Goal: Information Seeking & Learning: Understand process/instructions

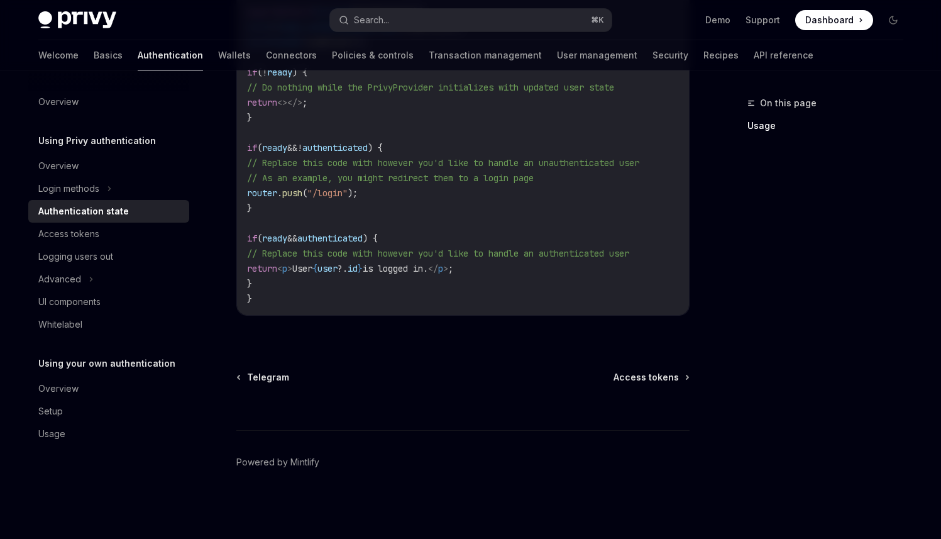
type textarea "*"
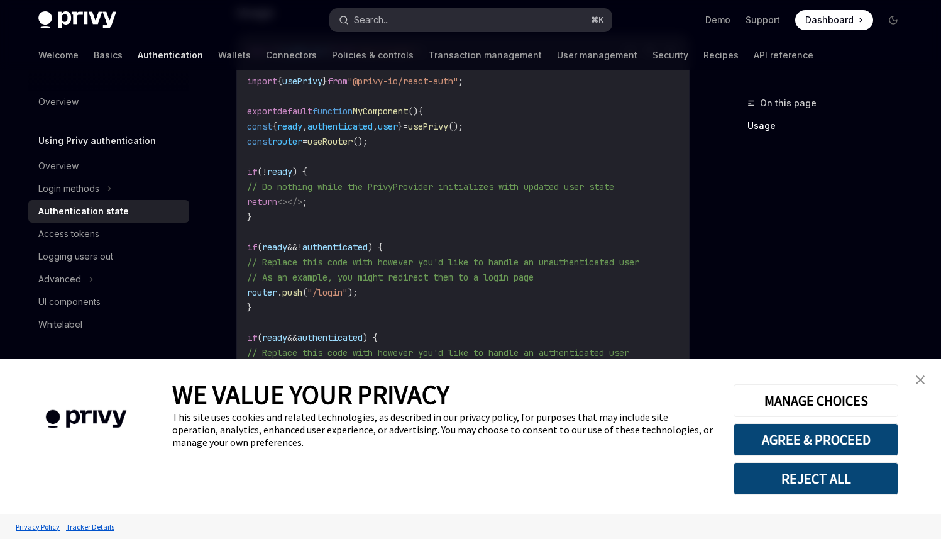
click at [419, 12] on button "Search... ⌘ K" at bounding box center [471, 20] width 282 height 23
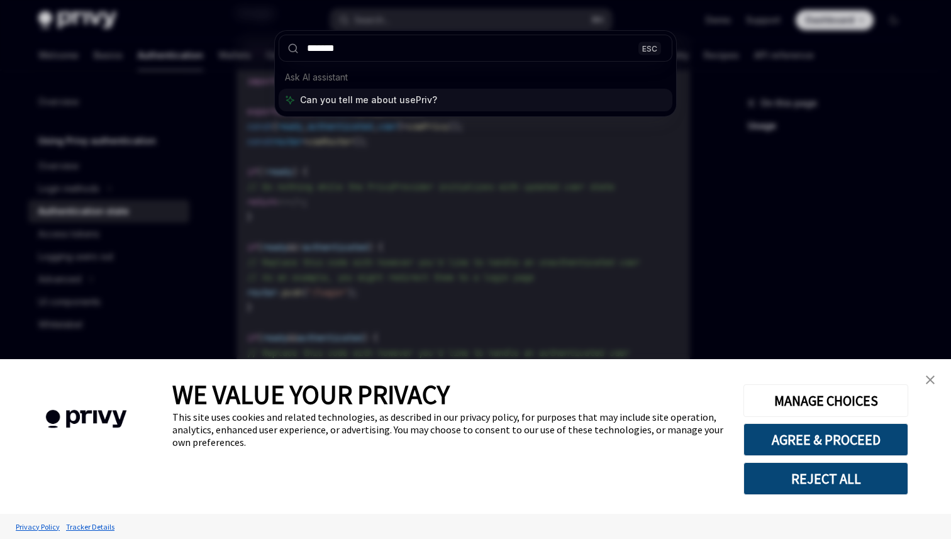
type input "********"
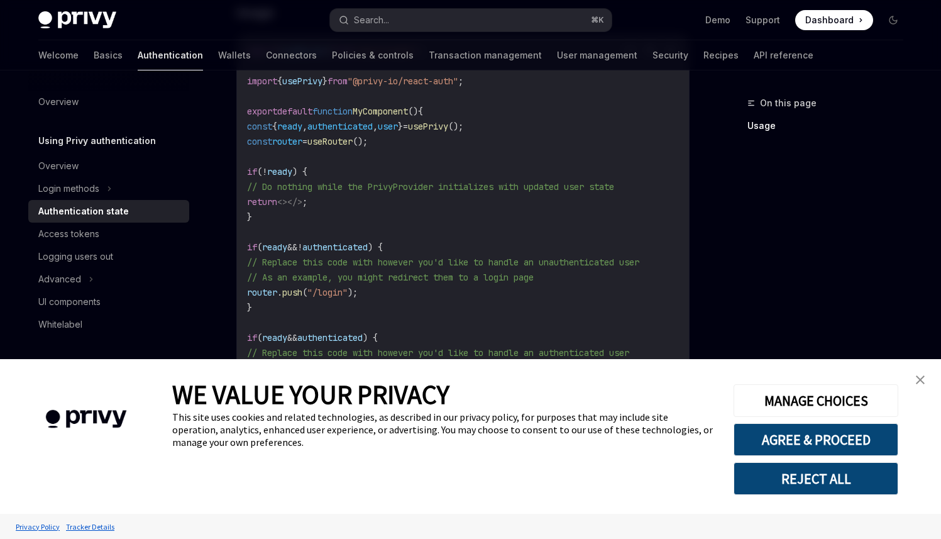
type textarea "*"
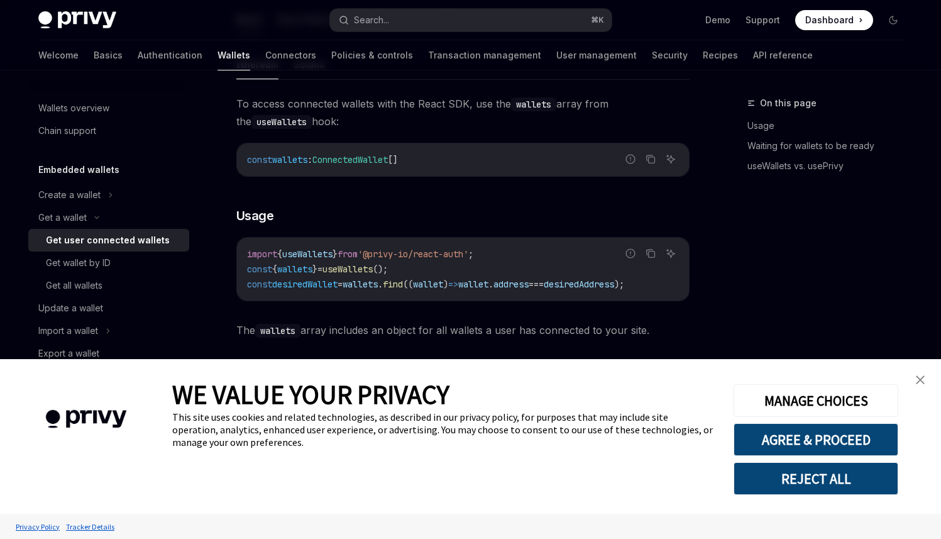
scroll to position [1032, 0]
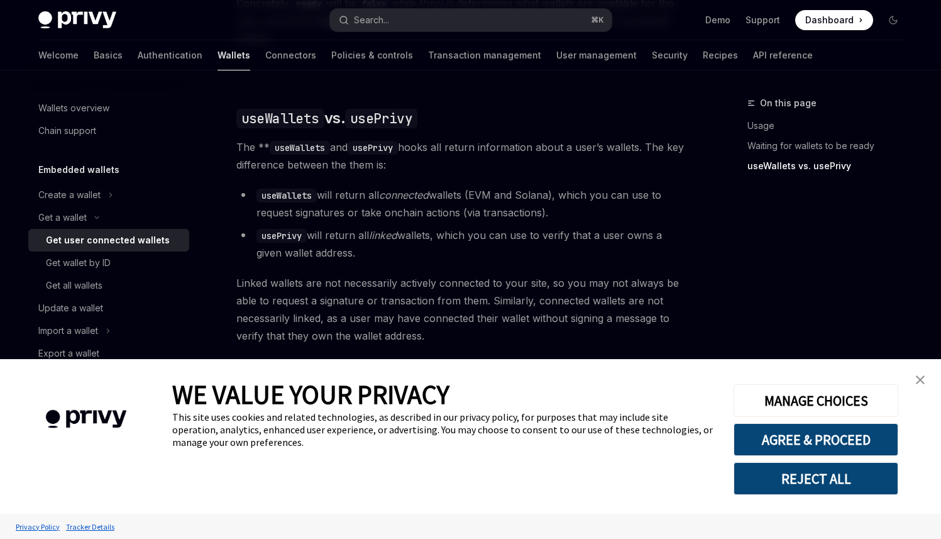
click at [924, 385] on link "close banner" at bounding box center [920, 379] width 25 height 25
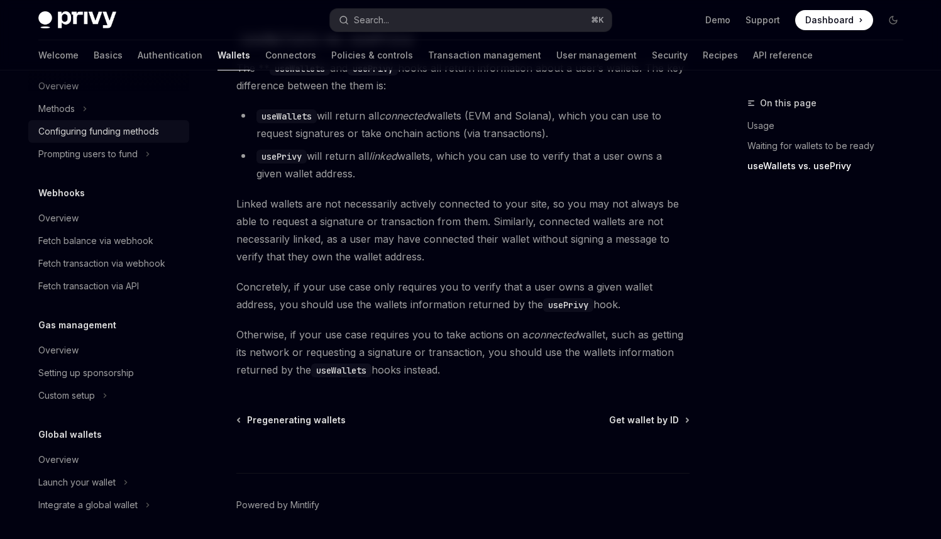
scroll to position [467, 0]
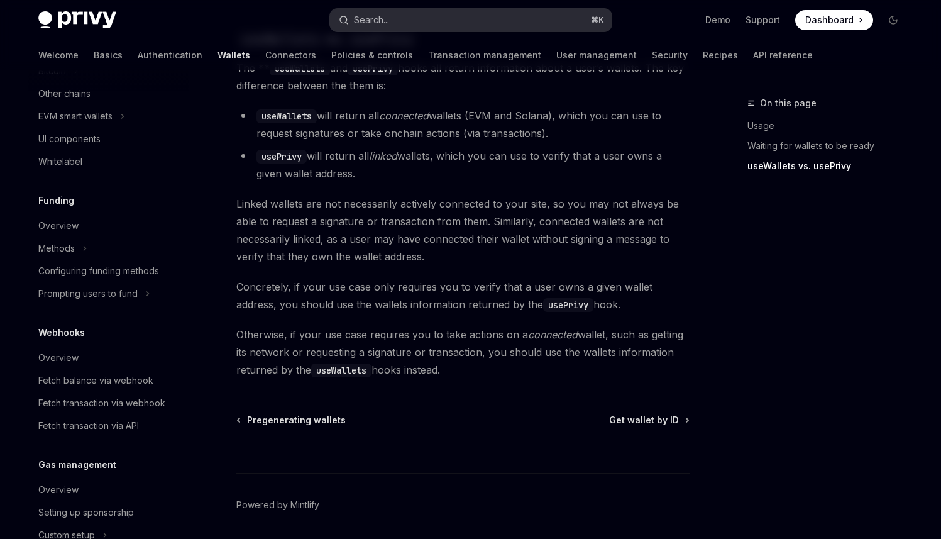
click at [492, 17] on button "Search... ⌘ K" at bounding box center [471, 20] width 282 height 23
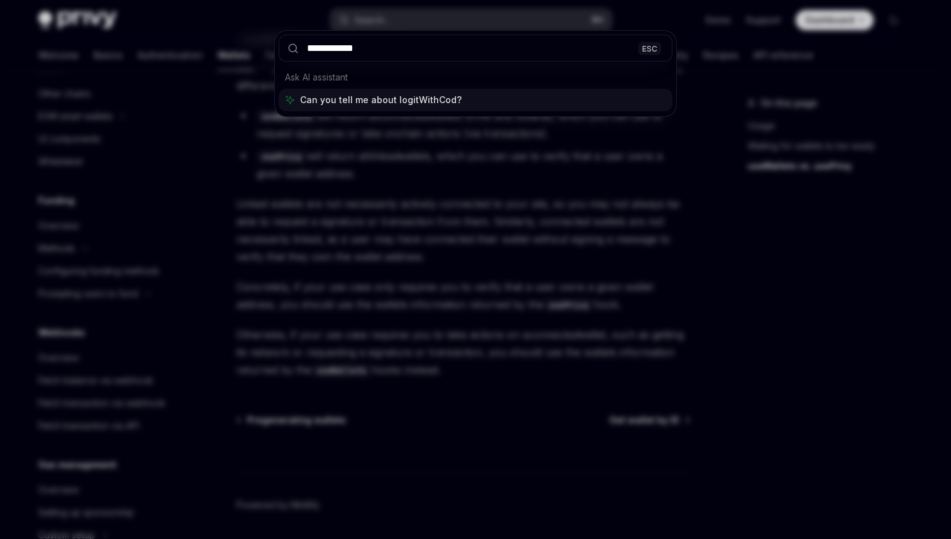
type input "**********"
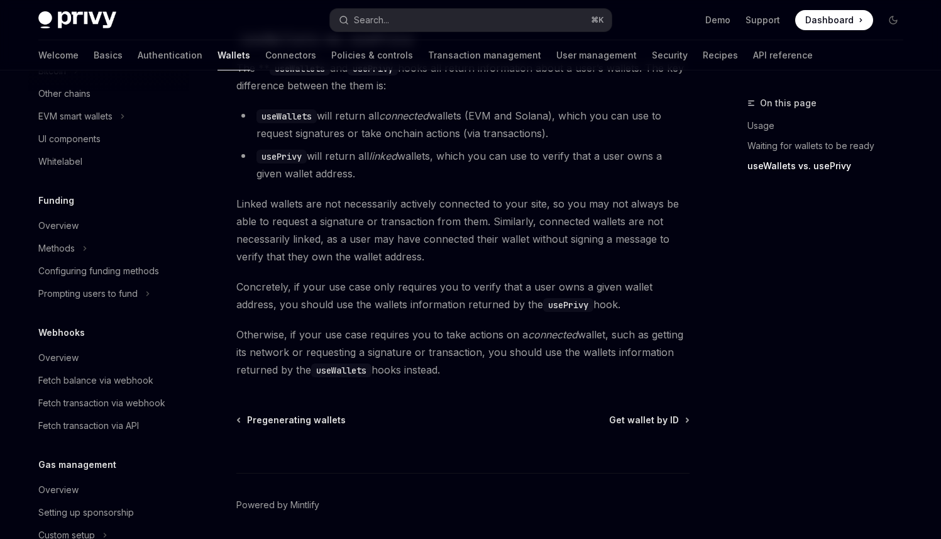
type textarea "*"
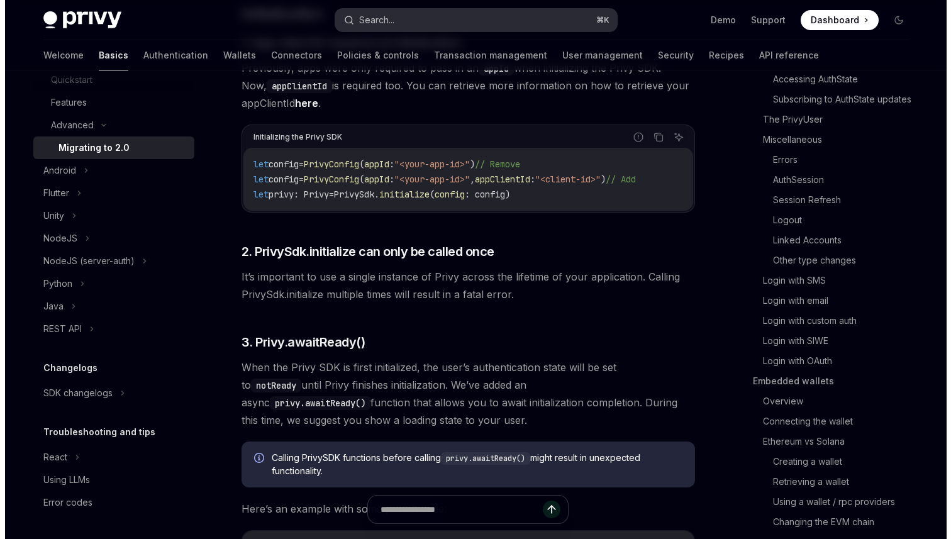
scroll to position [248, 0]
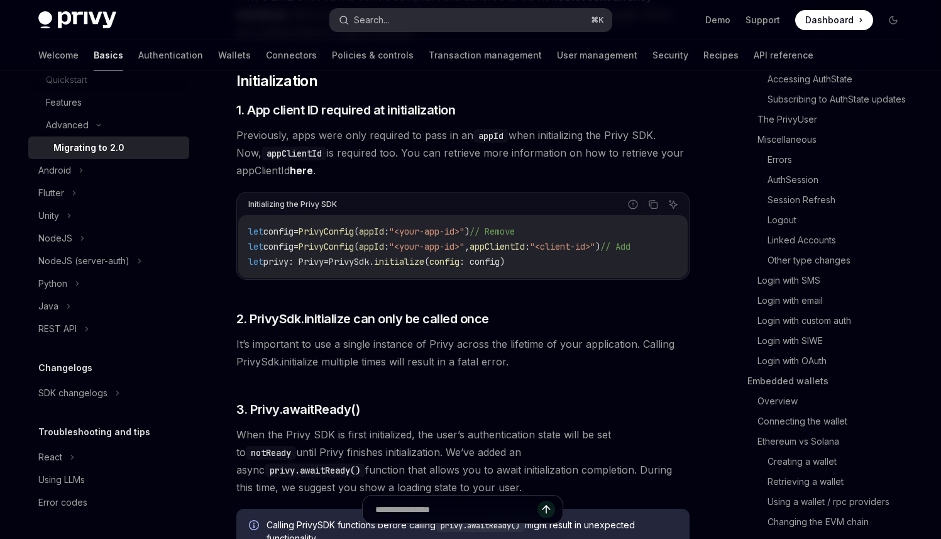
click at [426, 29] on button "Search... ⌘ K" at bounding box center [471, 20] width 282 height 23
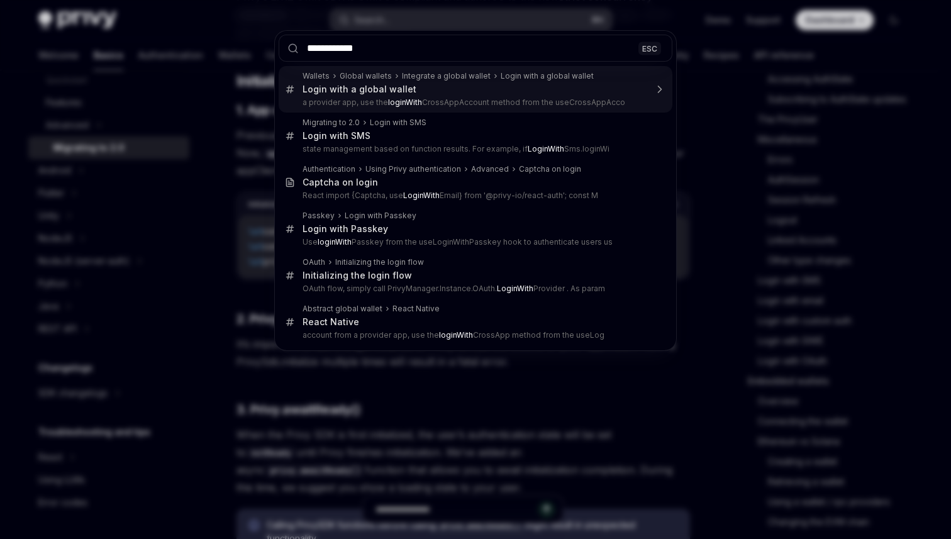
type input "**********"
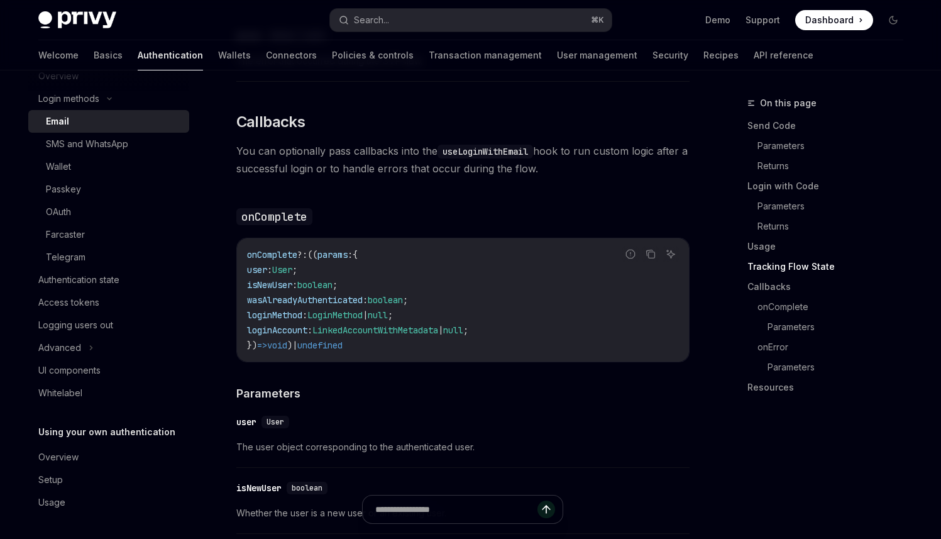
scroll to position [1775, 0]
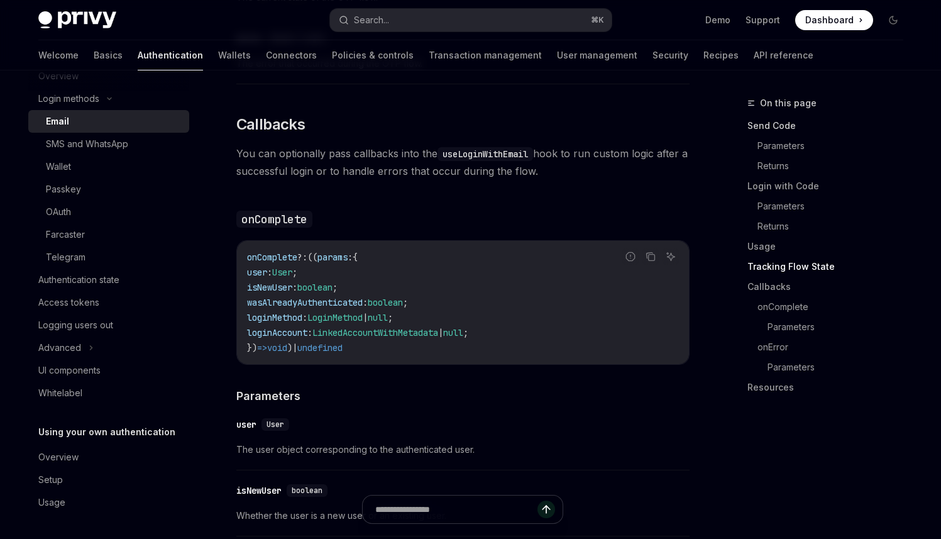
click at [766, 130] on link "Send Code" at bounding box center [831, 126] width 166 height 20
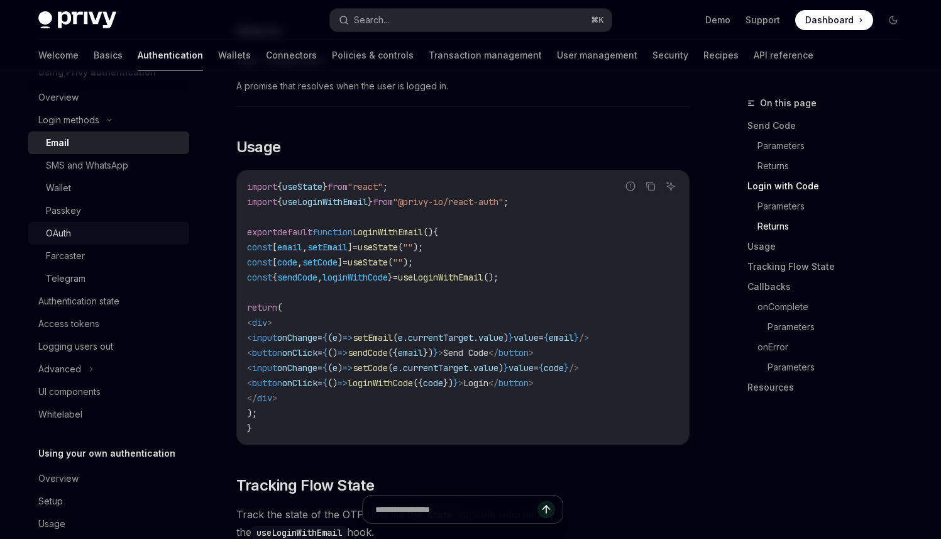
scroll to position [66, 0]
click at [94, 375] on div "Advanced" at bounding box center [108, 371] width 161 height 23
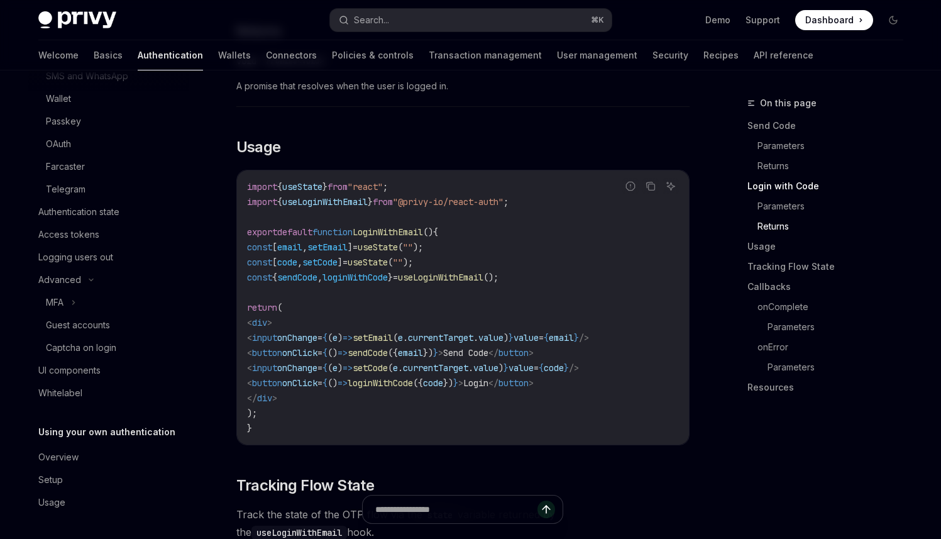
scroll to position [158, 0]
click at [57, 501] on div "Usage" at bounding box center [51, 502] width 27 height 15
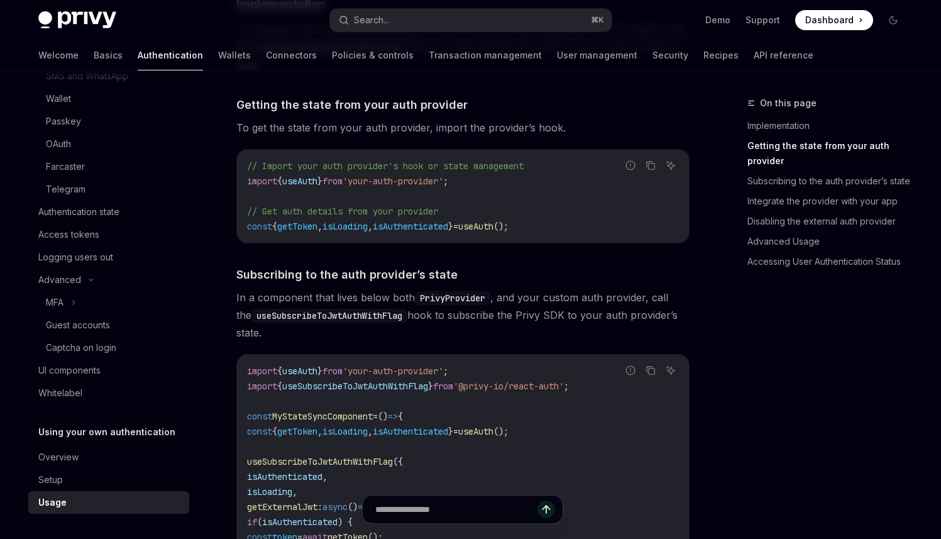
scroll to position [534, 0]
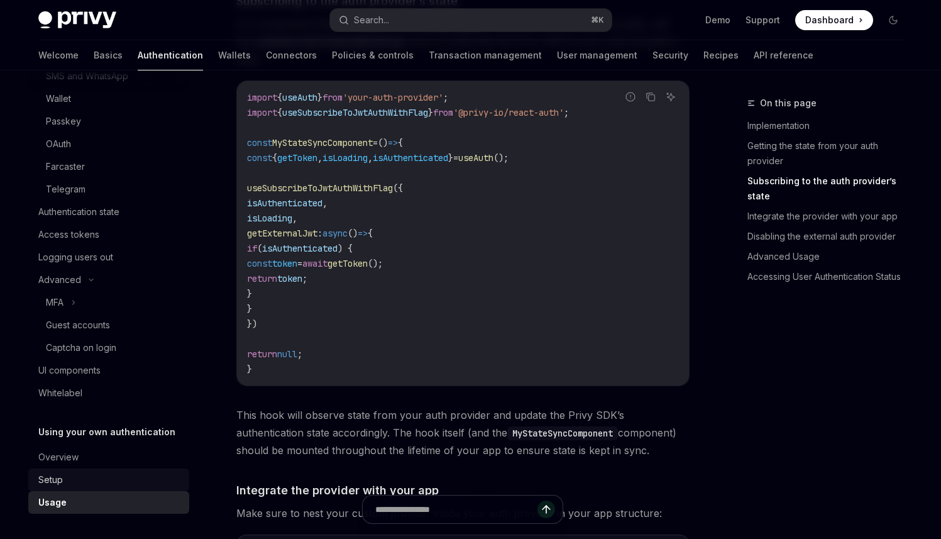
click at [104, 474] on div "Setup" at bounding box center [109, 479] width 143 height 15
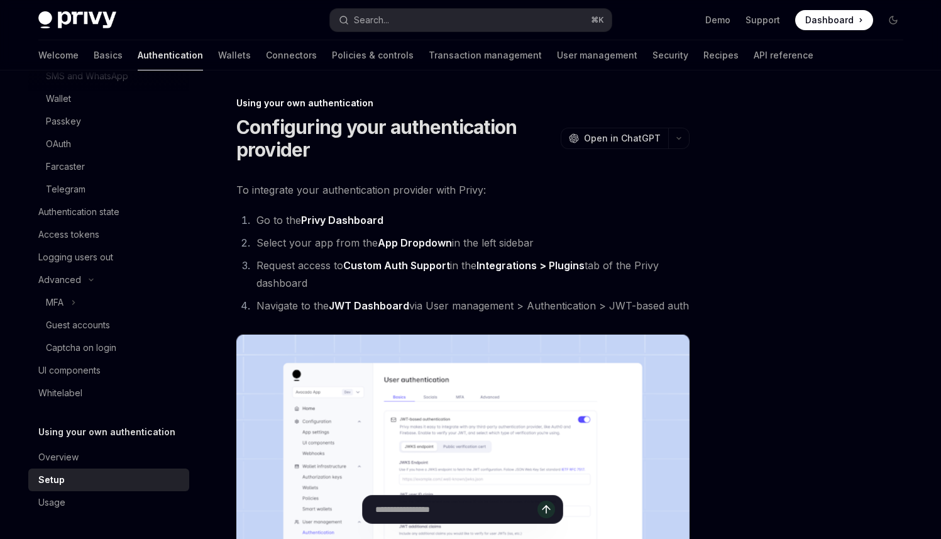
scroll to position [106, 0]
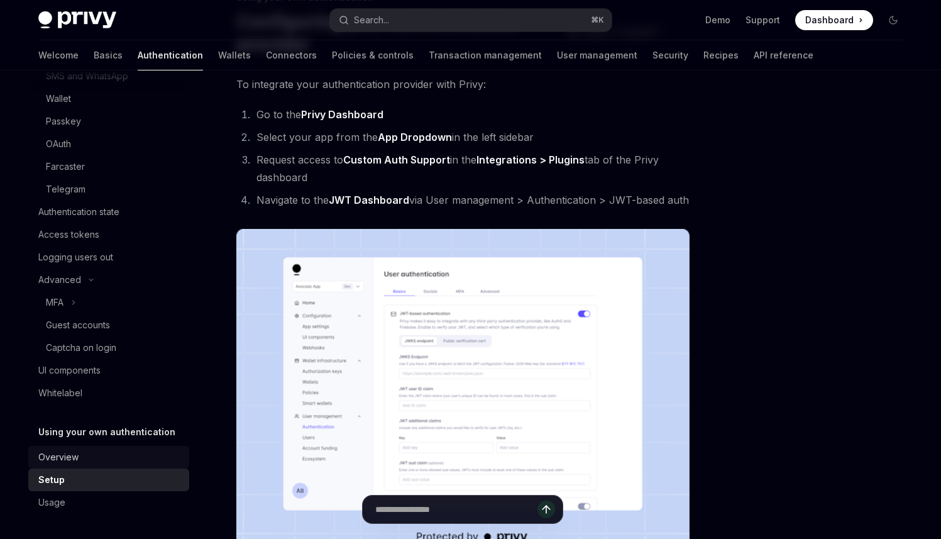
click at [123, 452] on div "Overview" at bounding box center [109, 457] width 143 height 15
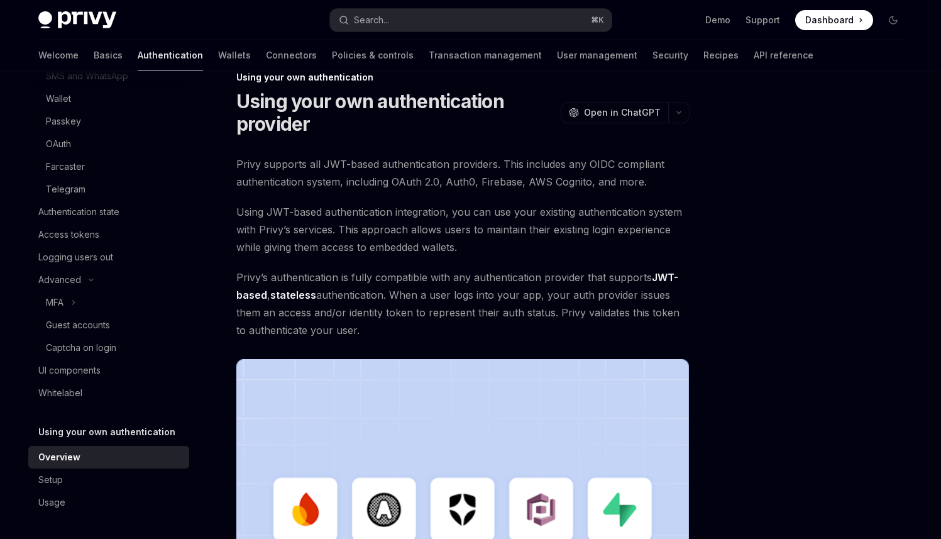
scroll to position [373, 0]
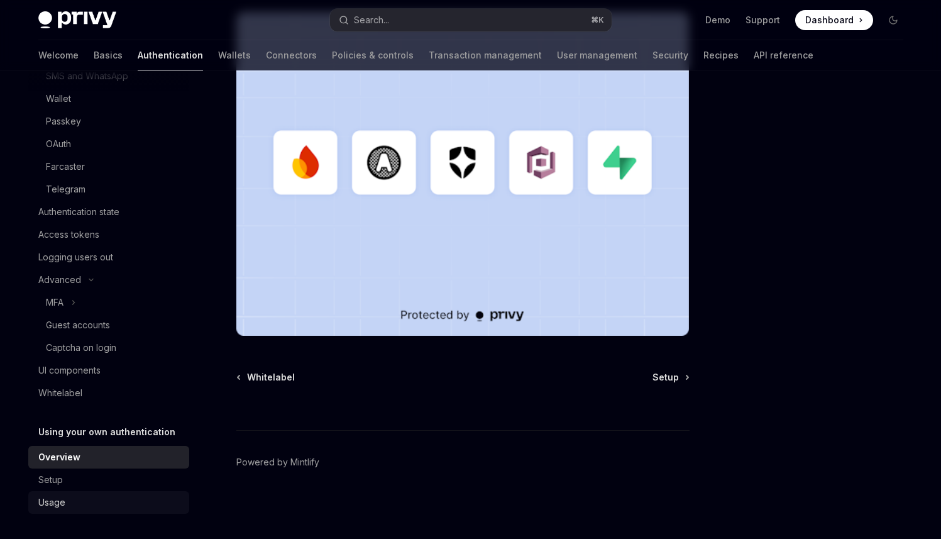
click at [65, 506] on div "Usage" at bounding box center [109, 502] width 143 height 15
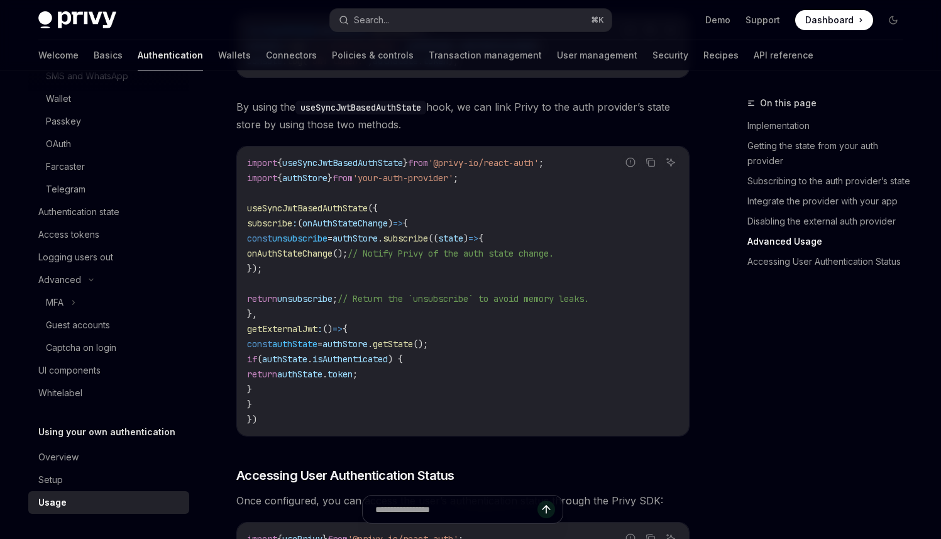
scroll to position [2359, 0]
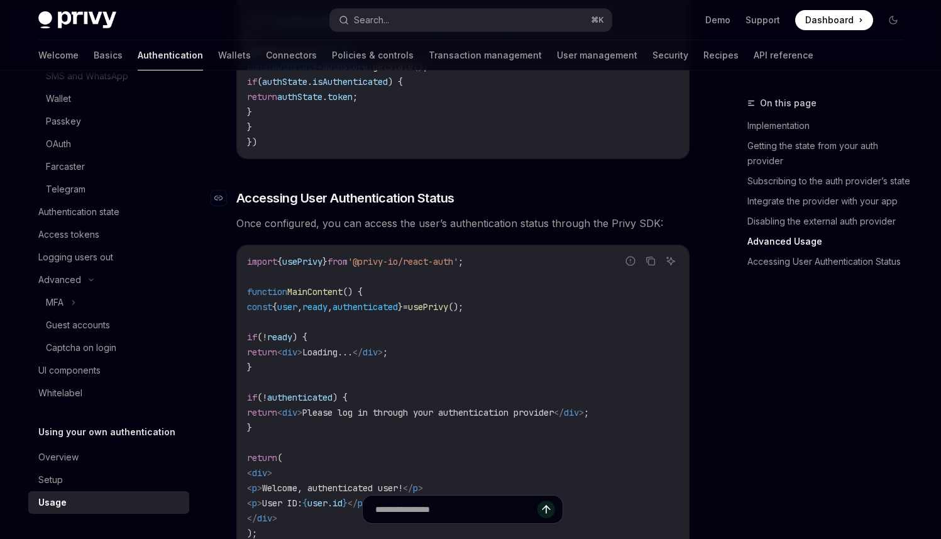
click at [430, 203] on span "Accessing User Authentication Status" at bounding box center [345, 198] width 218 height 18
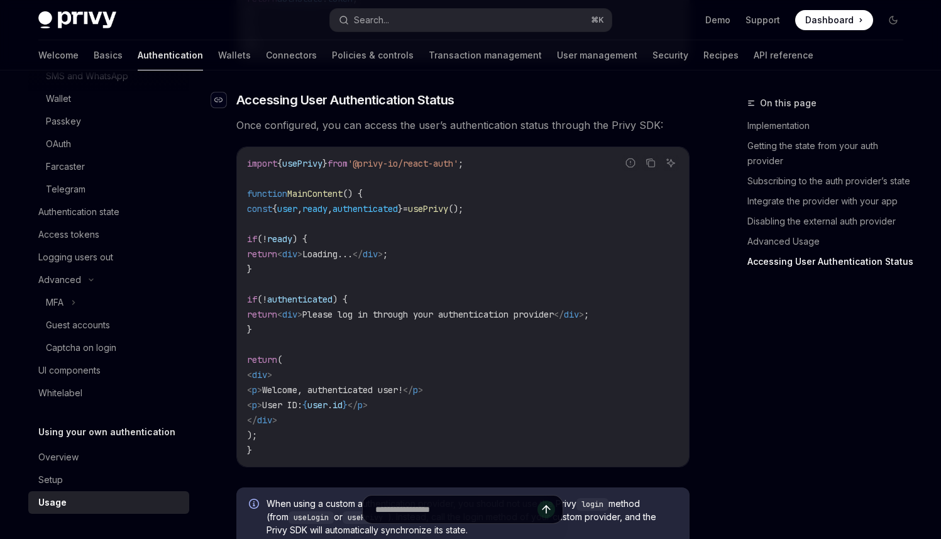
click at [218, 102] on icon "Navigate to header" at bounding box center [218, 100] width 9 height 8
click at [217, 103] on icon "Navigate to header" at bounding box center [218, 100] width 9 height 8
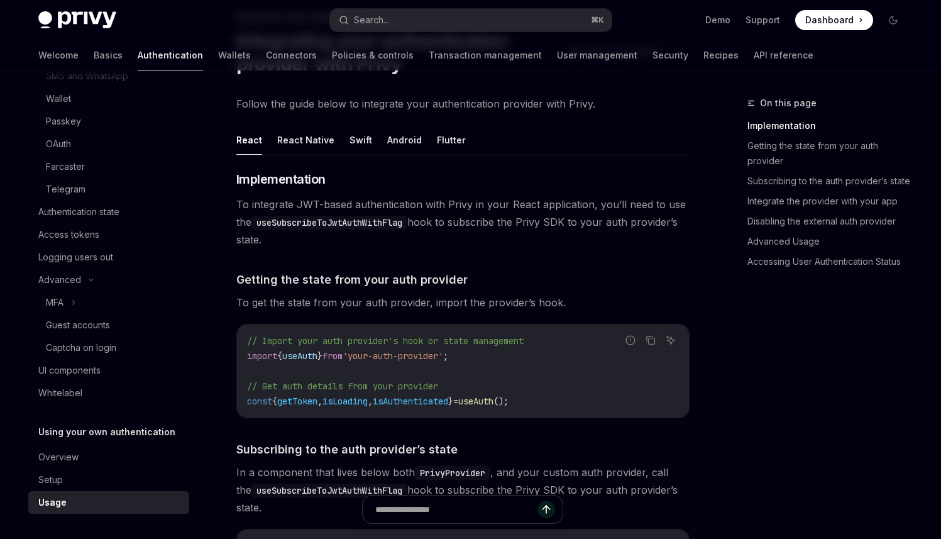
scroll to position [0, 0]
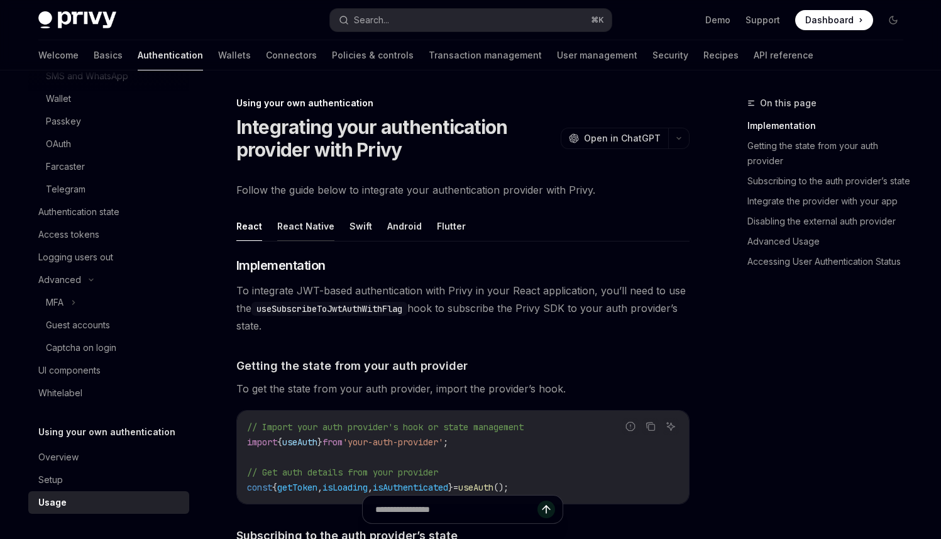
click at [307, 232] on button "React Native" at bounding box center [305, 226] width 57 height 30
type textarea "*"
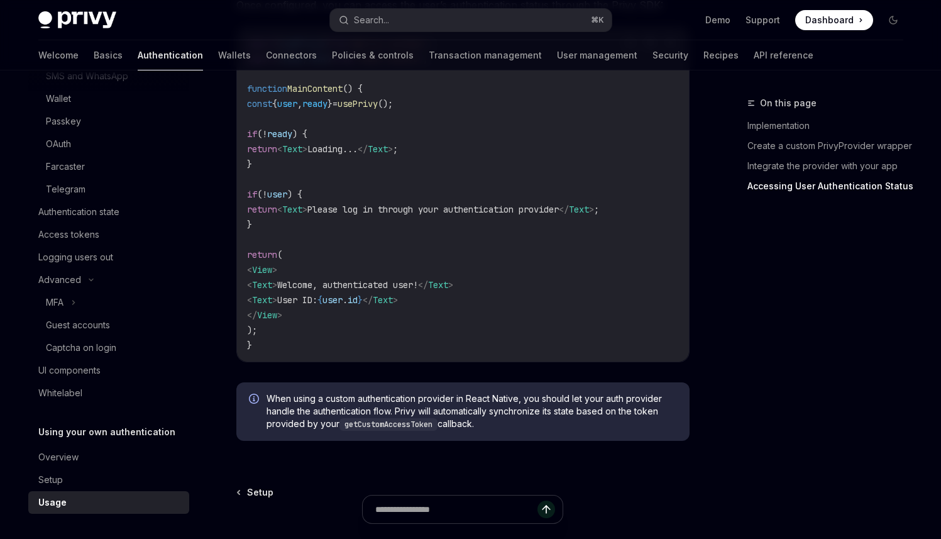
scroll to position [1379, 0]
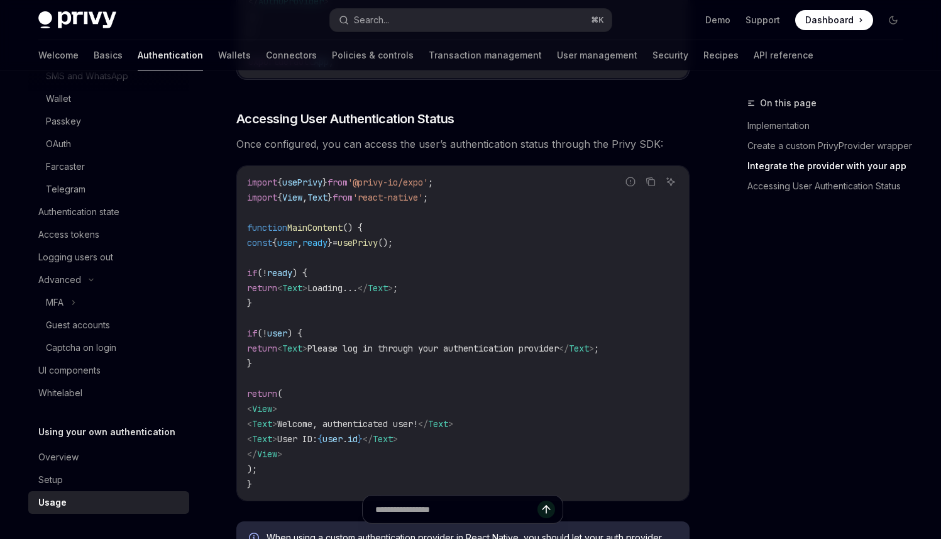
click at [378, 248] on span "usePrivy" at bounding box center [358, 242] width 40 height 11
drag, startPoint x: 458, startPoint y: 190, endPoint x: 383, endPoint y: 188, distance: 75.5
click at [383, 188] on span "'@privy-io/expo'" at bounding box center [388, 182] width 80 height 11
copy span "@privy-io/expo"
